Goal: Information Seeking & Learning: Learn about a topic

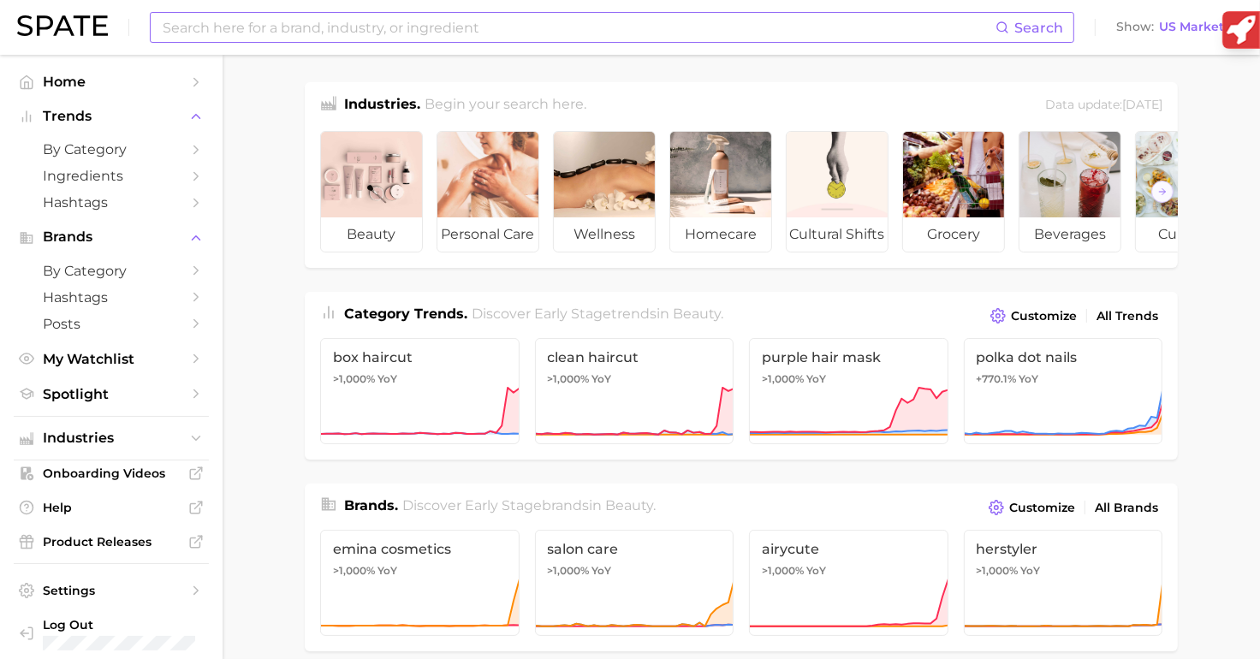
click at [458, 27] on input at bounding box center [578, 27] width 835 height 29
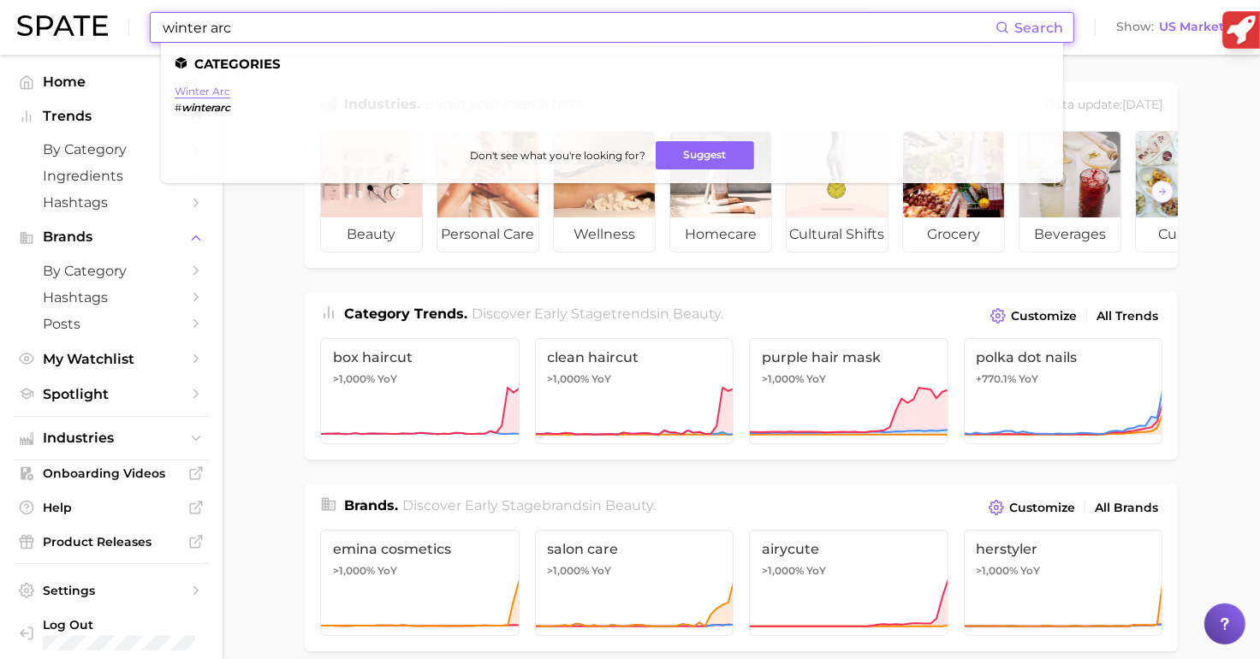
type input "winter arc"
click at [200, 92] on link "winter arc" at bounding box center [203, 91] width 56 height 13
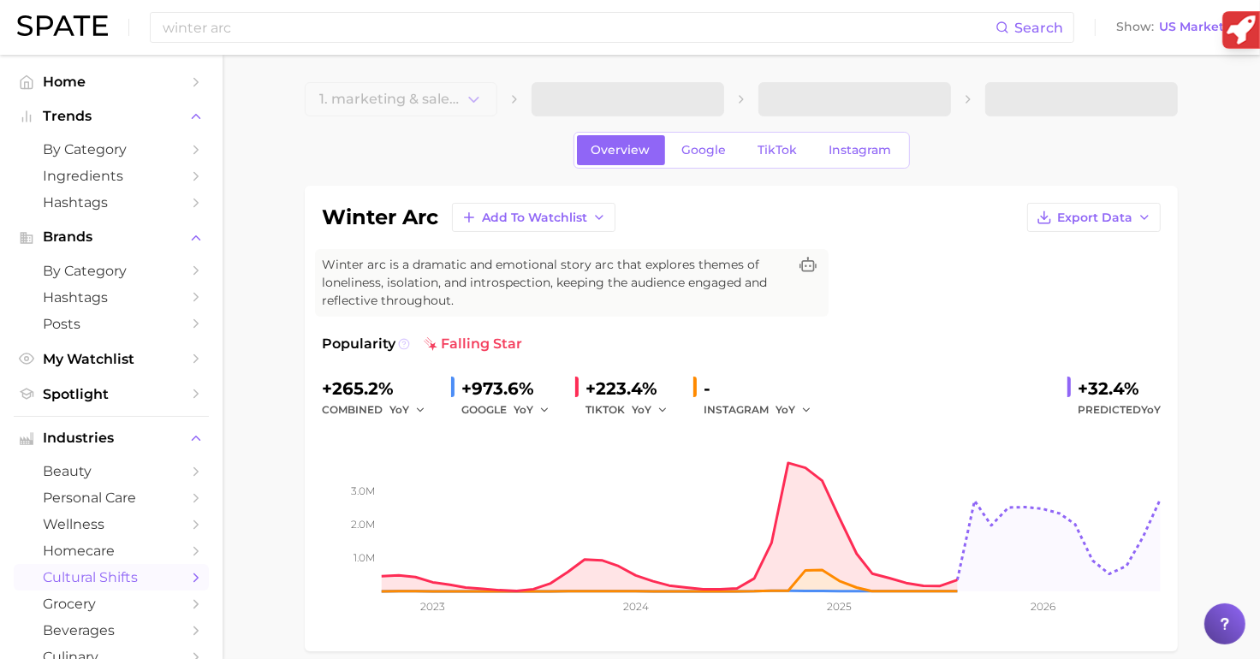
scroll to position [86, 0]
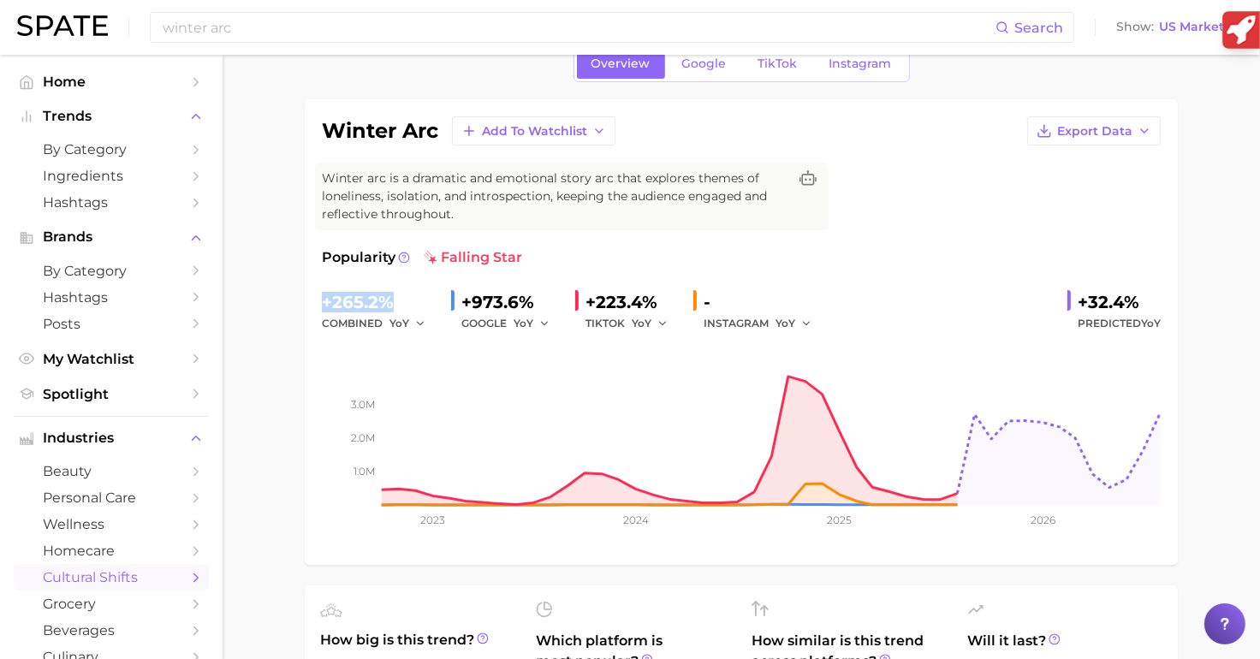
drag, startPoint x: 324, startPoint y: 299, endPoint x: 419, endPoint y: 299, distance: 94.2
click at [419, 299] on div "+265.2%" at bounding box center [380, 301] width 116 height 27
copy div "+265.2%"
